Goal: Obtain resource: Download file/media

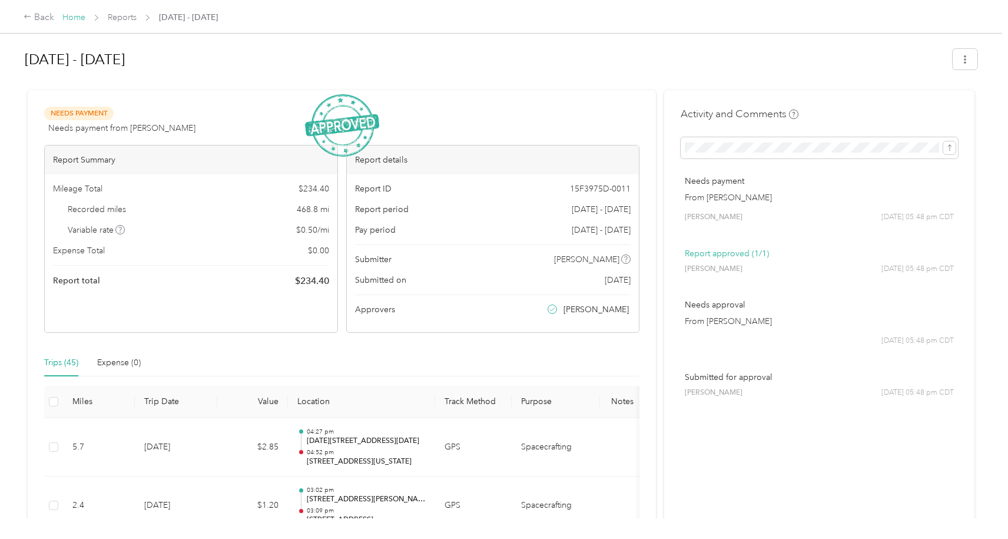
click at [73, 19] on link "Home" at bounding box center [73, 17] width 23 height 10
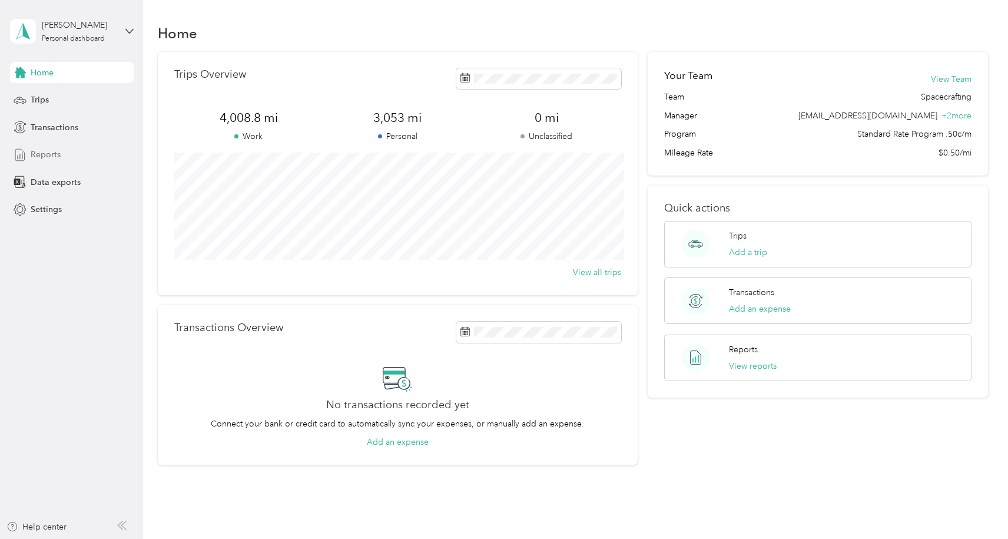
click at [77, 153] on div "Reports" at bounding box center [72, 154] width 124 height 21
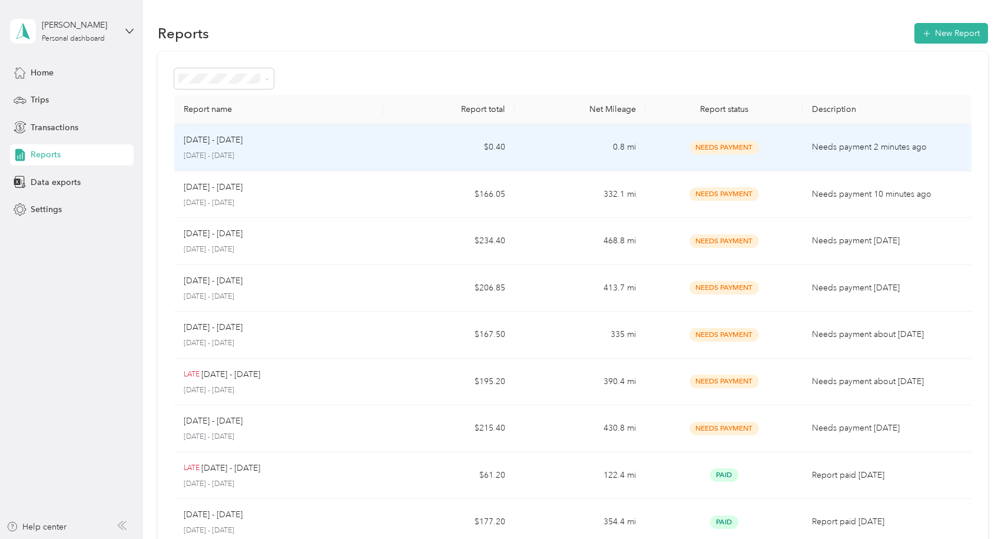
click at [357, 142] on div "[DATE] - [DATE]" at bounding box center [279, 140] width 191 height 13
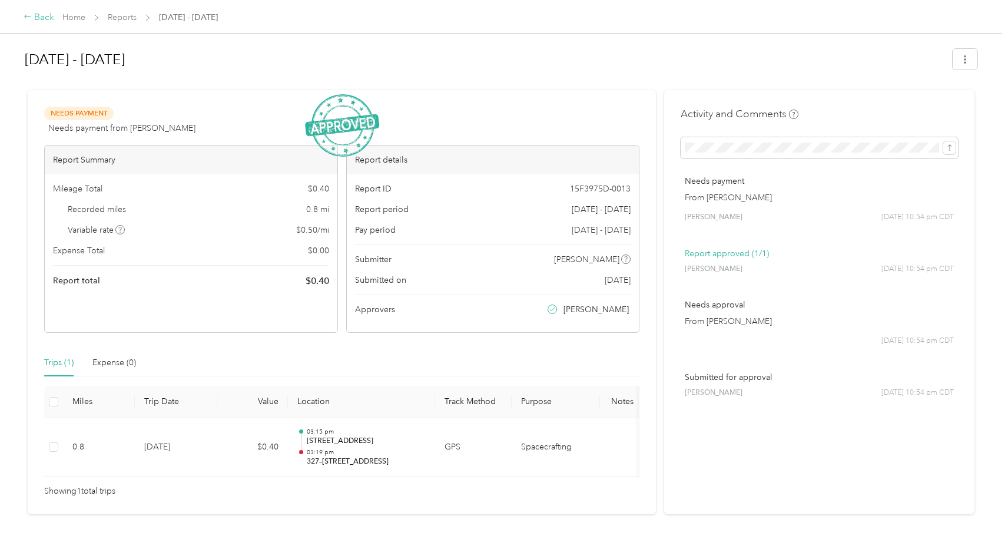
click at [34, 15] on div "Back" at bounding box center [39, 18] width 31 height 14
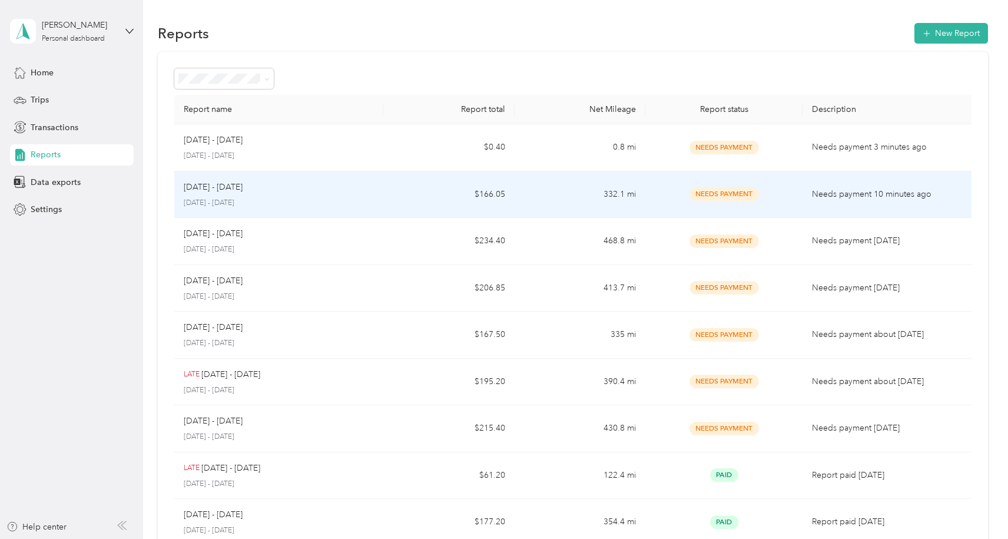
click at [344, 195] on div "[DATE] - [DATE] [DATE] - [DATE]" at bounding box center [279, 195] width 191 height 28
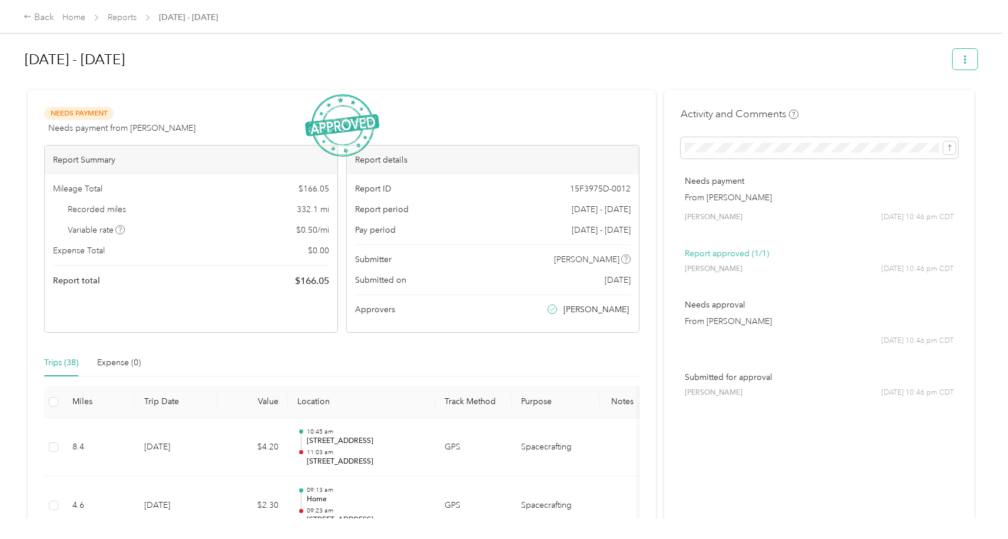
click at [977, 61] on button "button" at bounding box center [964, 59] width 25 height 21
click at [935, 101] on span "Download" at bounding box center [937, 102] width 39 height 12
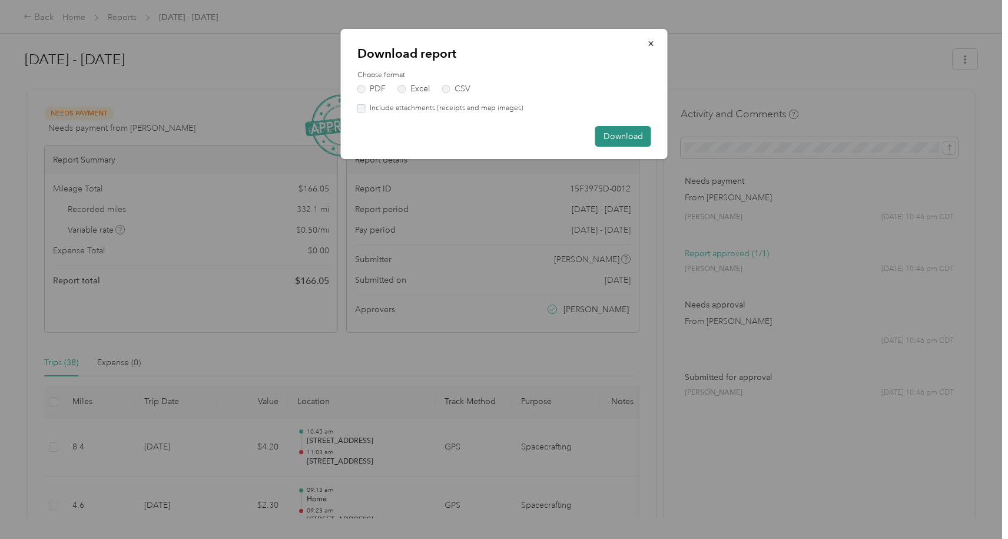
click at [630, 132] on button "Download" at bounding box center [623, 136] width 56 height 21
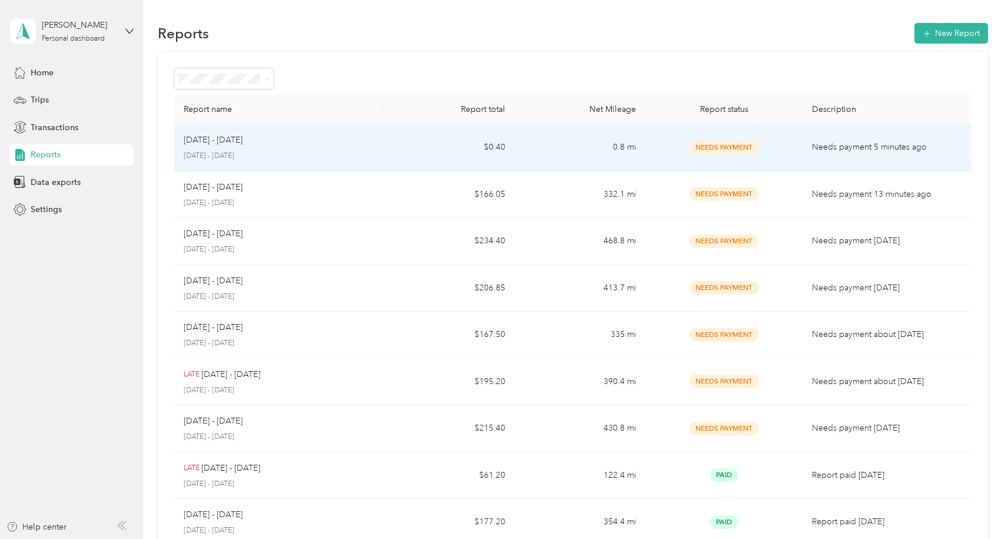
click at [567, 150] on td "0.8 mi" at bounding box center [579, 147] width 131 height 47
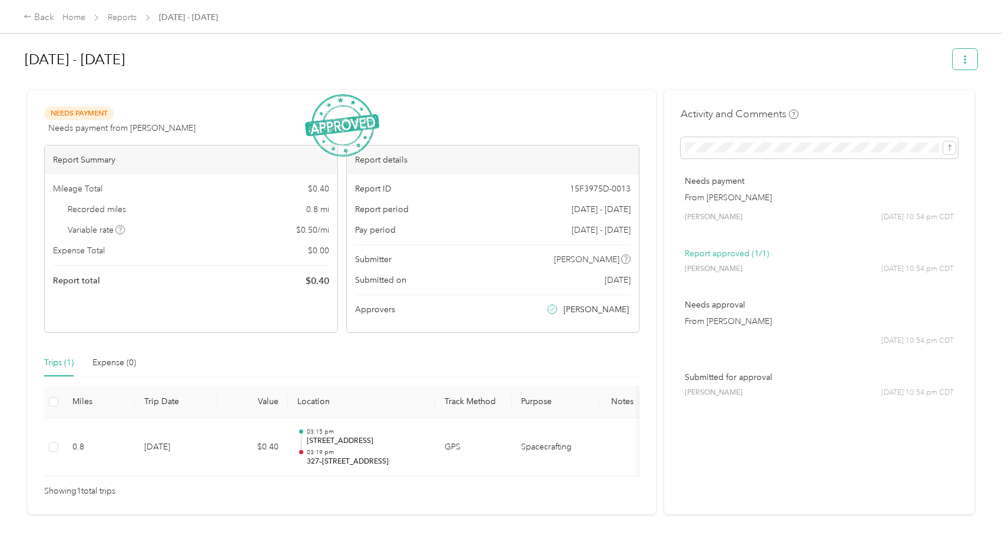
click at [966, 59] on icon "button" at bounding box center [964, 59] width 2 height 8
click at [935, 97] on span "Download" at bounding box center [937, 102] width 39 height 12
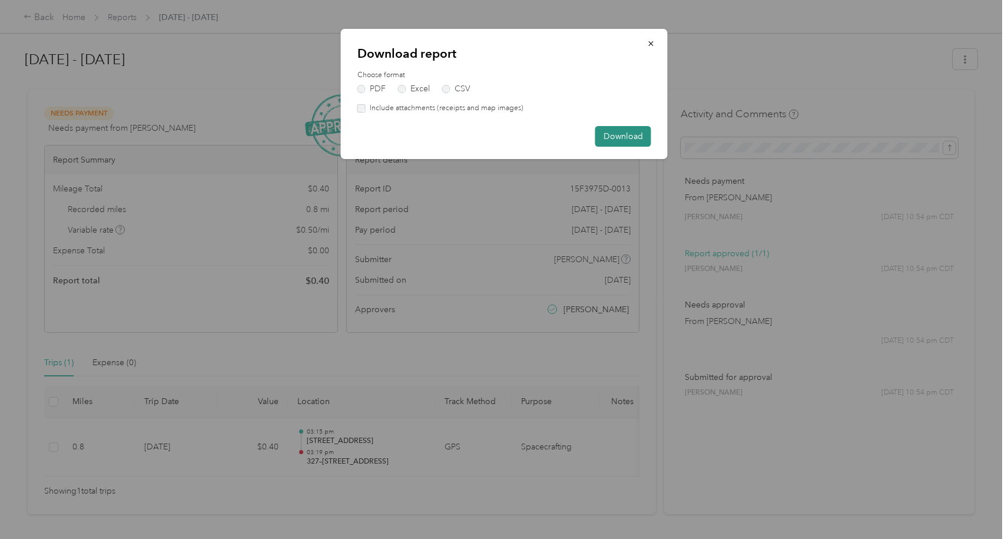
click at [622, 135] on button "Download" at bounding box center [623, 136] width 56 height 21
